Goal: Information Seeking & Learning: Check status

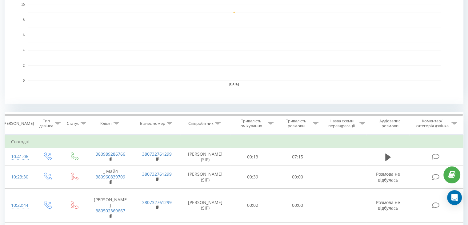
scroll to position [154, 0]
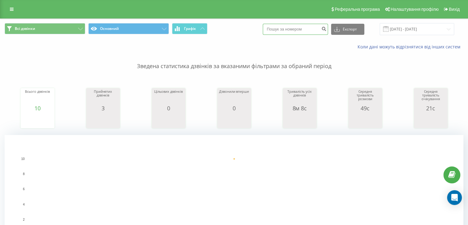
click at [296, 27] on input at bounding box center [295, 29] width 65 height 11
paste input "380503529185"
type input "380503529185"
click at [327, 30] on icon "submit" at bounding box center [323, 28] width 5 height 4
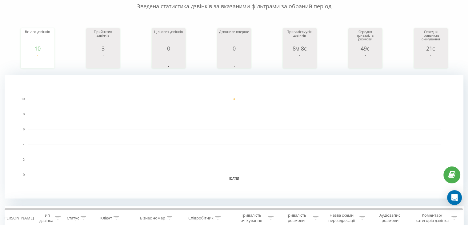
scroll to position [61, 0]
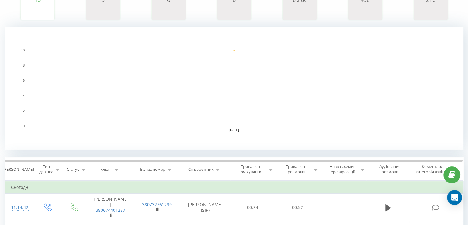
scroll to position [108, 0]
click at [220, 167] on div at bounding box center [218, 169] width 6 height 5
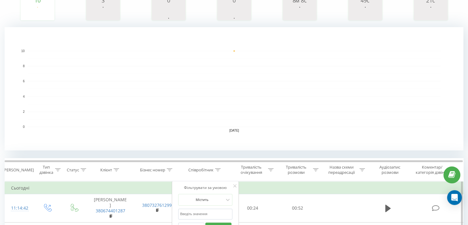
click at [186, 211] on input "text" at bounding box center [205, 213] width 54 height 11
type input "ne"
drag, startPoint x: 196, startPoint y: 208, endPoint x: 179, endPoint y: 211, distance: 17.7
click at [179, 211] on input "ne" at bounding box center [205, 213] width 54 height 11
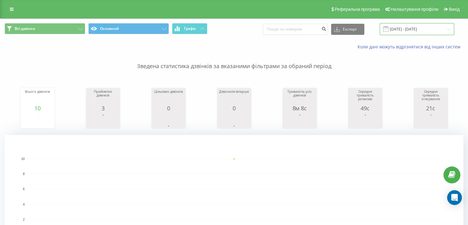
click at [399, 29] on input "[DATE] - [DATE]" at bounding box center [417, 29] width 74 height 12
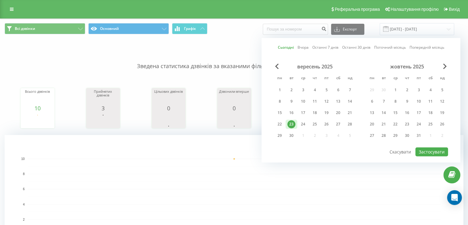
click at [291, 122] on div "23" at bounding box center [291, 124] width 8 height 8
click at [229, 159] on rect "A chart." at bounding box center [234, 197] width 413 height 76
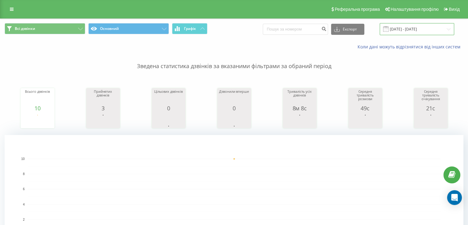
click at [407, 26] on input "[DATE] - [DATE]" at bounding box center [417, 29] width 74 height 12
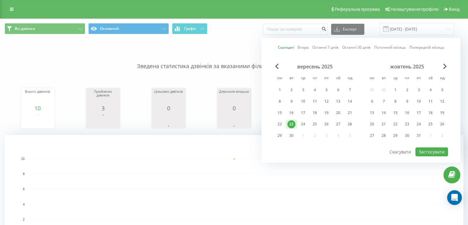
click at [293, 122] on div "23" at bounding box center [291, 124] width 8 height 8
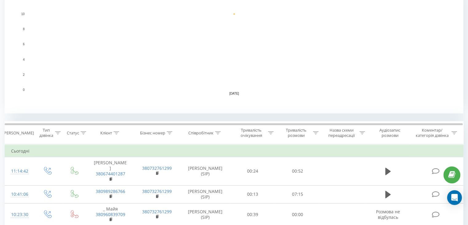
scroll to position [146, 0]
click at [221, 130] on div "Співробітник" at bounding box center [205, 131] width 50 height 5
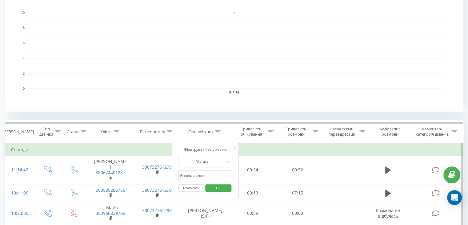
click at [187, 175] on input "text" at bounding box center [205, 175] width 54 height 11
type input "[PERSON_NAME]"
click at [219, 187] on span "OK" at bounding box center [218, 188] width 17 height 10
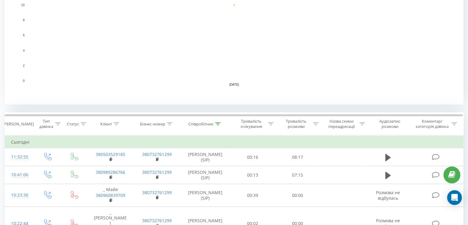
scroll to position [154, 0]
click at [219, 123] on icon at bounding box center [218, 123] width 6 height 3
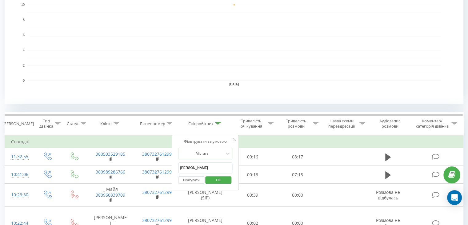
drag, startPoint x: 207, startPoint y: 167, endPoint x: 180, endPoint y: 167, distance: 26.2
click at [180, 167] on input "[PERSON_NAME]" at bounding box center [205, 167] width 54 height 11
click at [193, 169] on input "text" at bounding box center [205, 167] width 54 height 11
type input "ne"
click at [217, 179] on span "OK" at bounding box center [218, 180] width 17 height 10
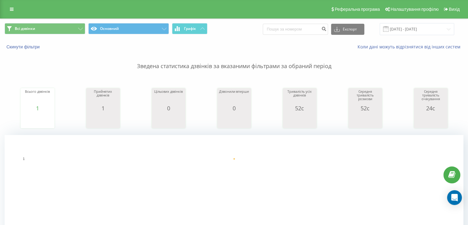
scroll to position [185, 0]
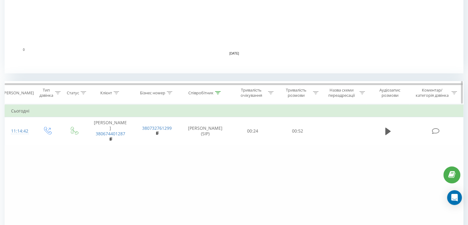
click at [219, 94] on icon at bounding box center [218, 92] width 6 height 3
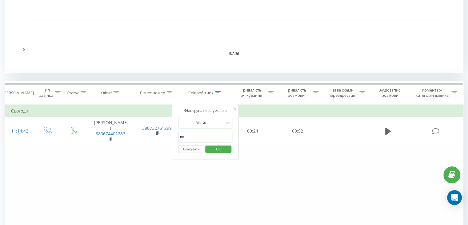
drag, startPoint x: 195, startPoint y: 139, endPoint x: 180, endPoint y: 139, distance: 14.5
click at [180, 139] on input "ne" at bounding box center [205, 136] width 54 height 11
click at [180, 138] on input "text" at bounding box center [205, 136] width 54 height 11
type input "[PERSON_NAME]"
click at [216, 146] on span "OK" at bounding box center [218, 149] width 17 height 10
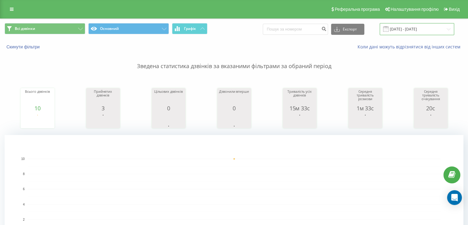
click at [409, 29] on input "[DATE] - [DATE]" at bounding box center [417, 29] width 74 height 12
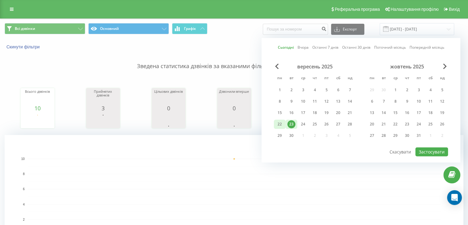
click at [283, 122] on div "22" at bounding box center [280, 124] width 8 height 8
click at [293, 122] on div "23" at bounding box center [291, 124] width 8 height 8
click at [426, 147] on button "Застосувати" at bounding box center [431, 151] width 33 height 9
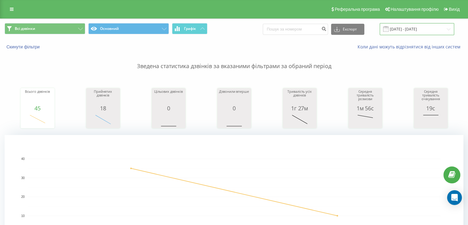
click at [400, 28] on input "[DATE] - [DATE]" at bounding box center [417, 29] width 74 height 12
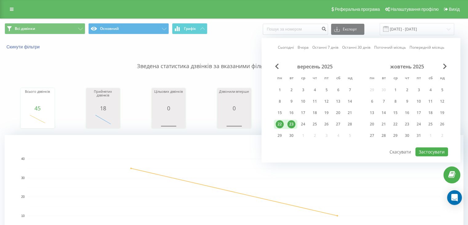
click at [290, 123] on div "23" at bounding box center [291, 124] width 8 height 8
click at [428, 147] on button "Застосувати" at bounding box center [431, 151] width 33 height 9
type input "[DATE] - [DATE]"
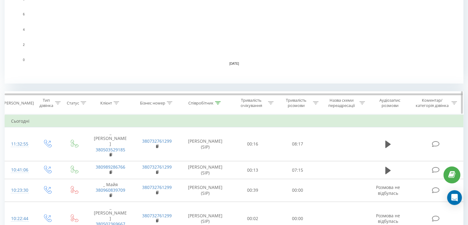
scroll to position [185, 0]
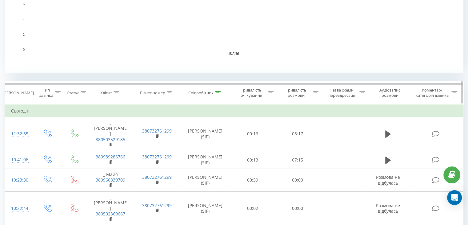
click at [217, 93] on icon at bounding box center [218, 92] width 6 height 3
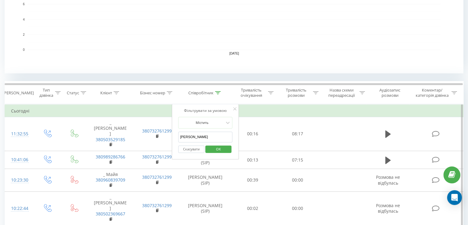
click at [191, 147] on button "Скасувати" at bounding box center [191, 149] width 26 height 8
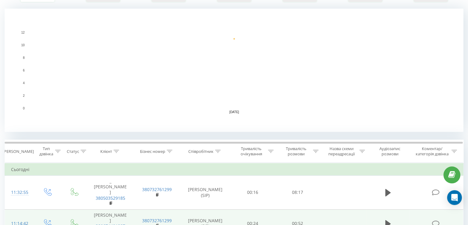
scroll to position [209, 0]
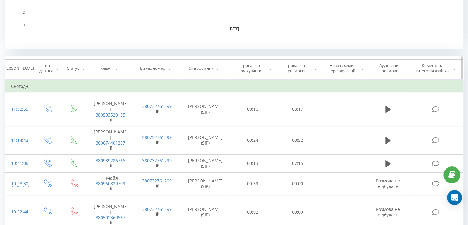
click at [217, 66] on icon at bounding box center [218, 67] width 6 height 3
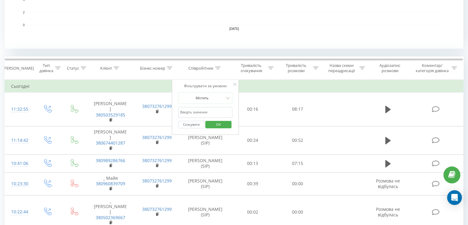
click at [200, 110] on input "[PERSON_NAME]" at bounding box center [205, 112] width 54 height 11
type input "[PERSON_NAME]"
click at [217, 122] on span "OK" at bounding box center [218, 124] width 17 height 10
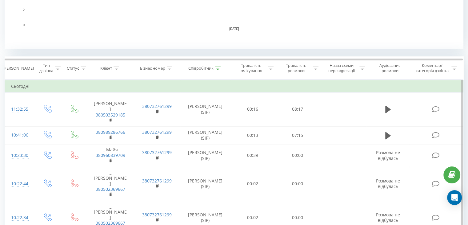
scroll to position [295, 0]
